Goal: Go to known website: Go to known website

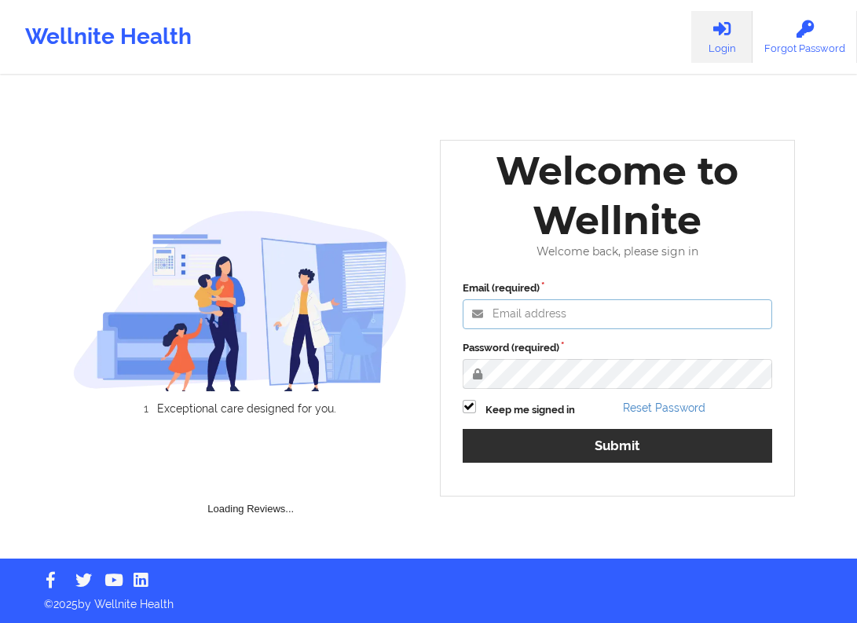
type input "[EMAIL_ADDRESS][DOMAIN_NAME]"
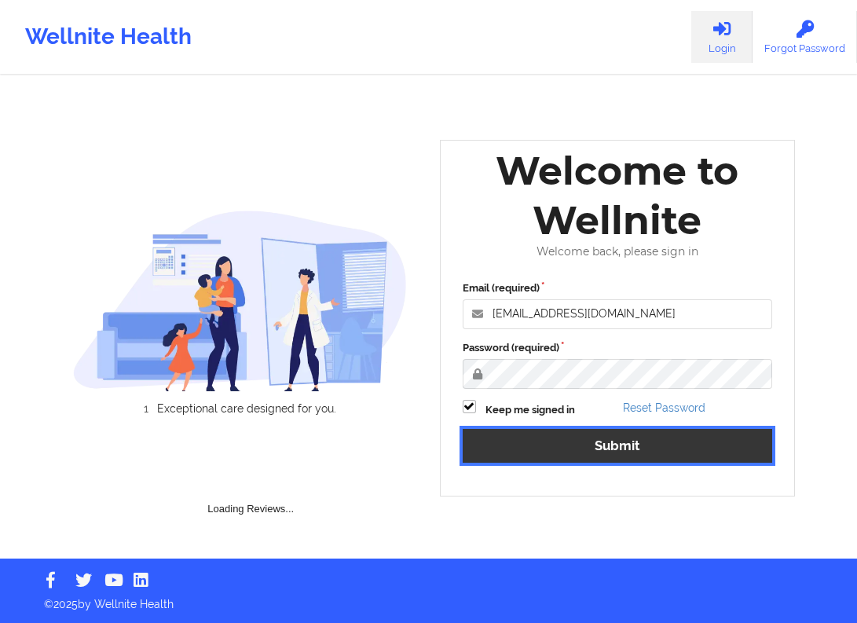
click at [496, 443] on div "Email (required) [EMAIL_ADDRESS][DOMAIN_NAME] Password (required) Keep me signe…" at bounding box center [618, 377] width 332 height 215
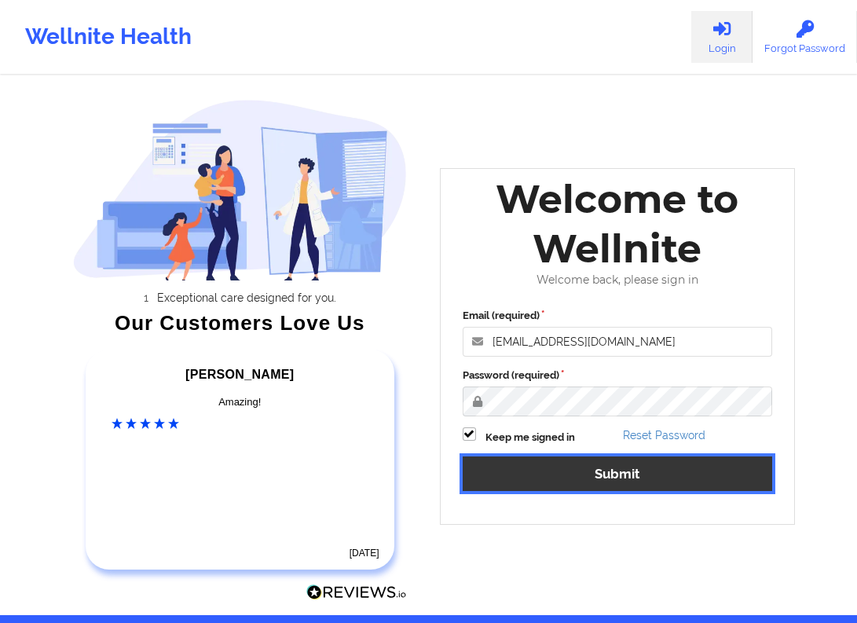
click at [490, 471] on button "Submit" at bounding box center [618, 474] width 310 height 34
